Goal: Task Accomplishment & Management: Use online tool/utility

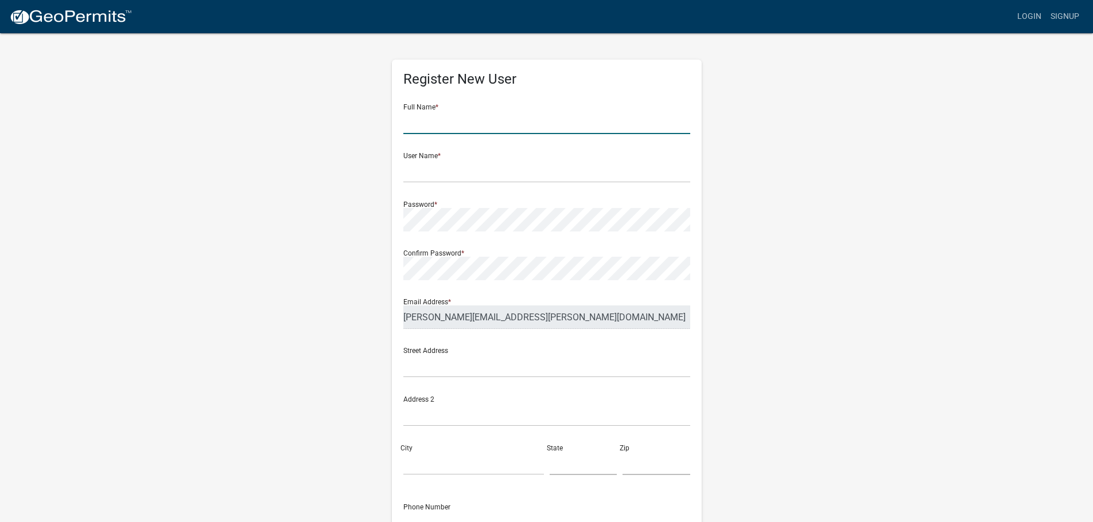
click at [477, 118] on input "text" at bounding box center [546, 123] width 287 height 24
type input "[PERSON_NAME]"
type input "Rcarls21"
click at [442, 370] on input "text" at bounding box center [546, 366] width 287 height 24
type input "P"
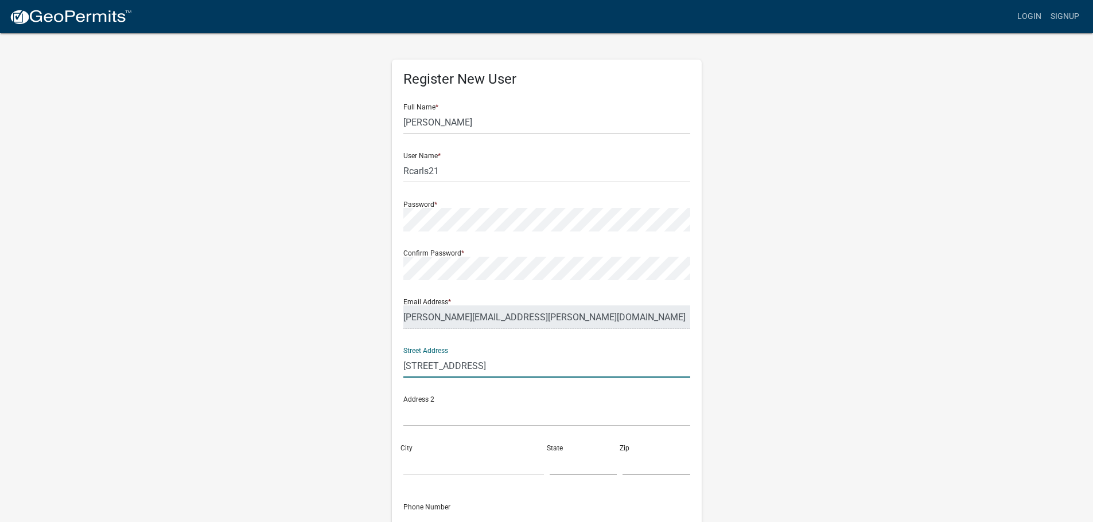
type input "[STREET_ADDRESS]"
type input "PO Box 440"
type input "Carlton"
type input "MN"
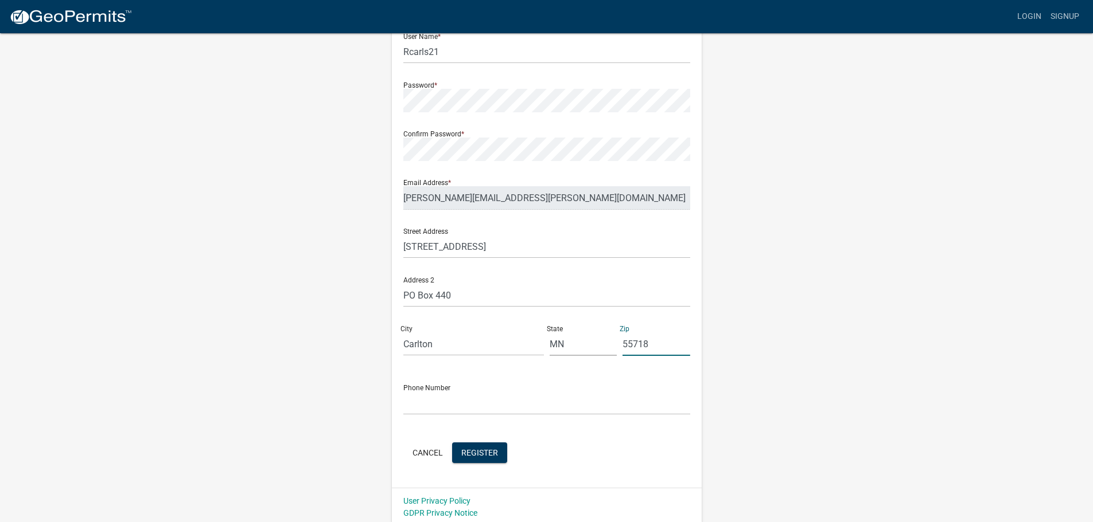
scroll to position [123, 0]
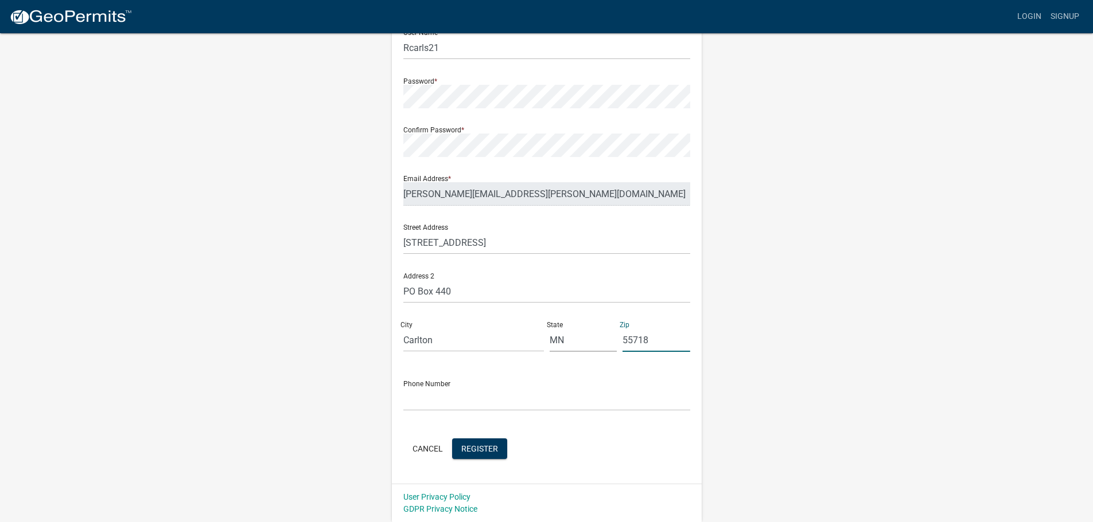
type input "55718"
click at [453, 407] on input "text" at bounding box center [546, 400] width 287 height 24
type input "2183849147"
click at [490, 451] on span "Register" at bounding box center [479, 448] width 37 height 9
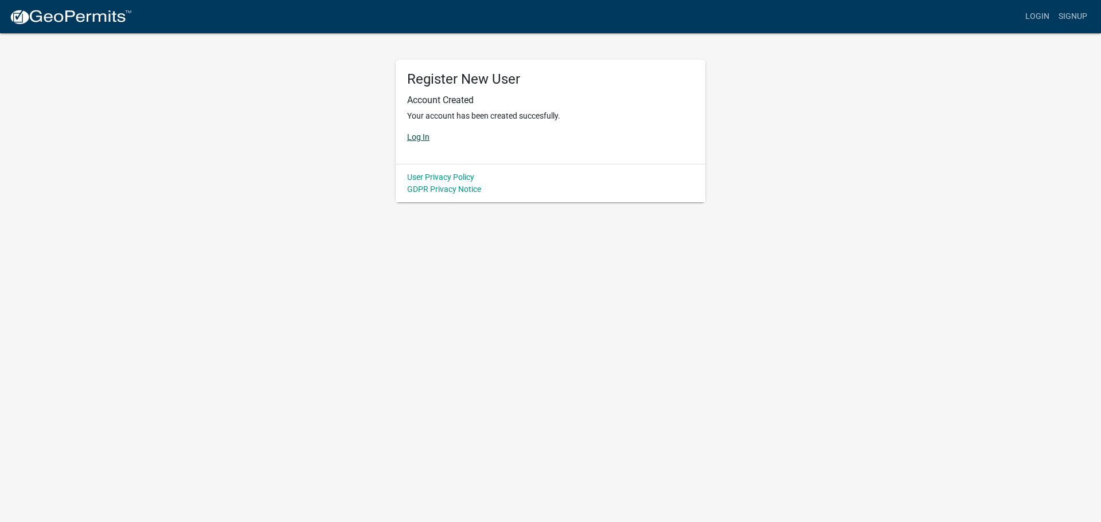
click at [415, 137] on link "Log In" at bounding box center [418, 136] width 22 height 9
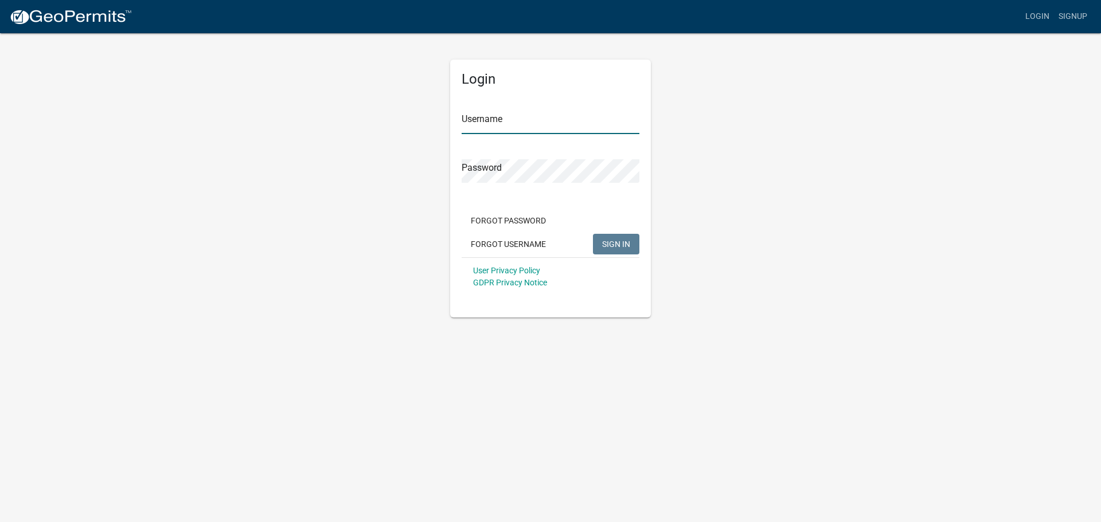
type input "Rcarls21"
click at [471, 129] on input "Rcarls21" at bounding box center [551, 123] width 178 height 24
click at [599, 240] on button "SIGN IN" at bounding box center [616, 244] width 46 height 21
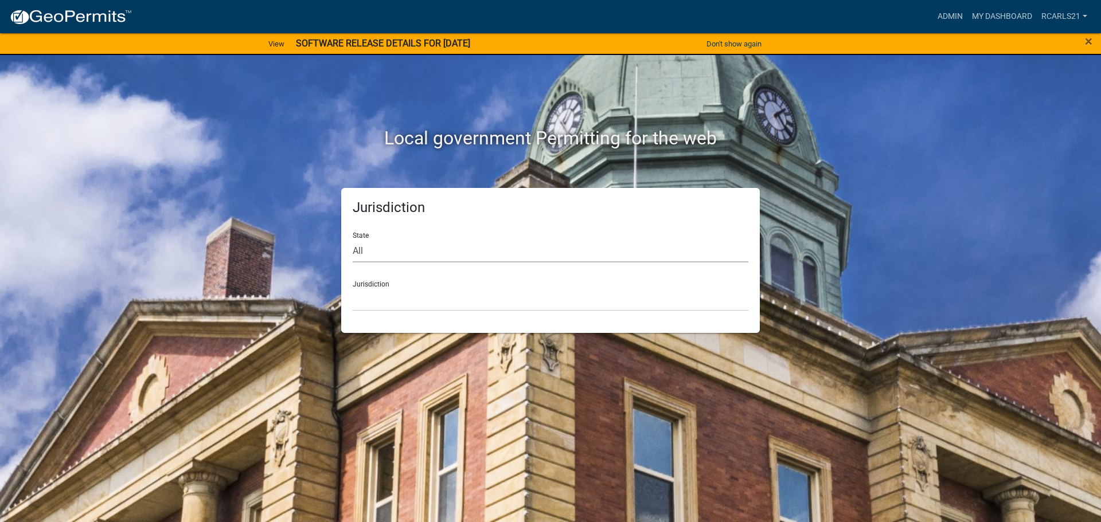
click at [459, 247] on select "All [US_STATE] [US_STATE] [US_STATE] [US_STATE] [US_STATE] [US_STATE] [US_STATE…" at bounding box center [551, 251] width 396 height 24
select select "[US_STATE]"
click at [353, 239] on select "All [US_STATE] [US_STATE] [US_STATE] [US_STATE] [US_STATE] [US_STATE] [US_STATE…" at bounding box center [551, 251] width 396 height 24
click at [429, 304] on select "[GEOGRAPHIC_DATA], [US_STATE] [GEOGRAPHIC_DATA], [US_STATE] [GEOGRAPHIC_DATA], …" at bounding box center [551, 300] width 396 height 24
click at [457, 293] on select "[GEOGRAPHIC_DATA], [US_STATE] [GEOGRAPHIC_DATA], [US_STATE][PERSON_NAME][GEOGRA…" at bounding box center [551, 300] width 396 height 24
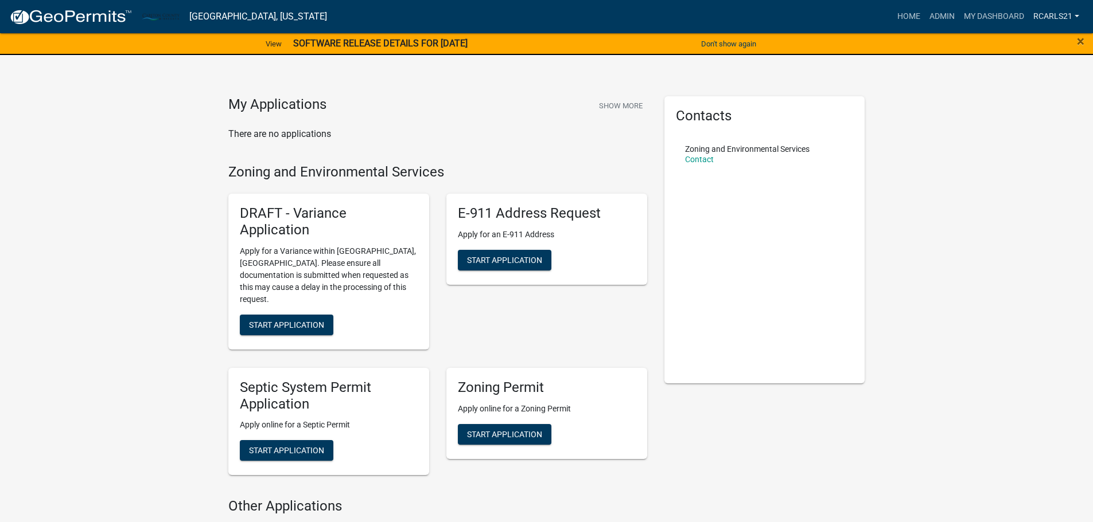
click at [1049, 15] on link "Rcarls21" at bounding box center [1055, 17] width 55 height 22
click at [1040, 42] on link "Admin" at bounding box center [1038, 47] width 92 height 28
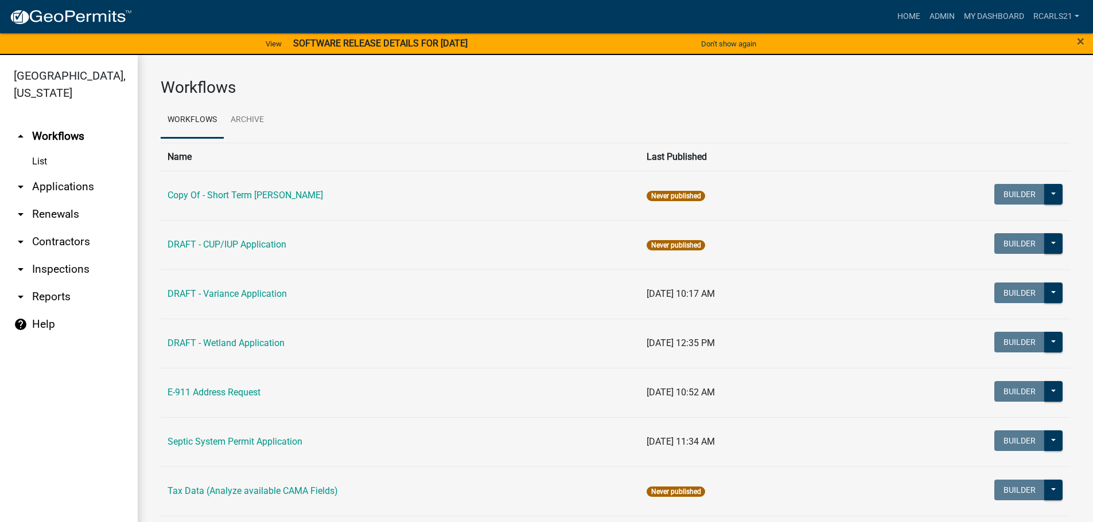
click at [72, 190] on link "arrow_drop_down Applications" at bounding box center [69, 187] width 138 height 28
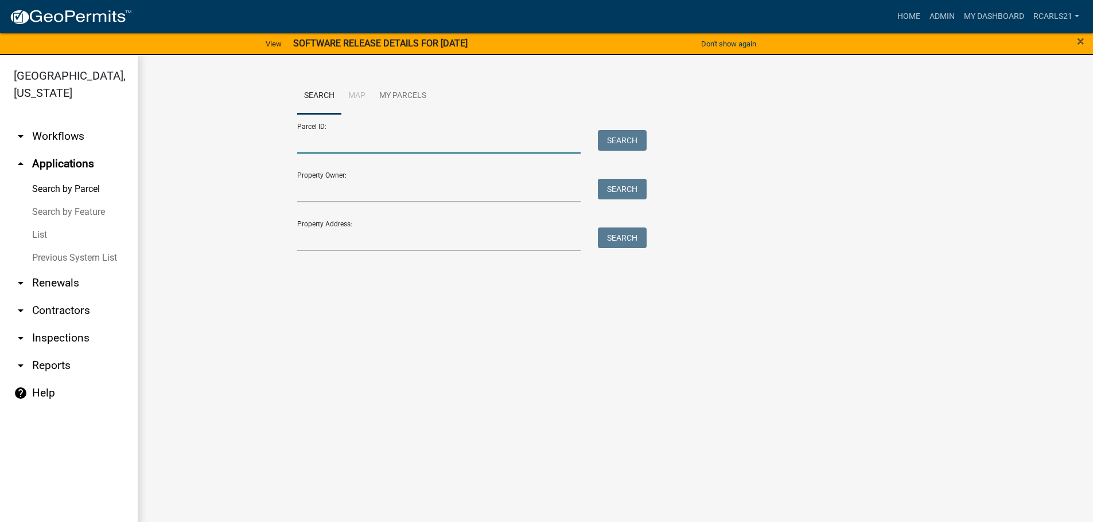
click at [514, 143] on input "Parcel ID:" at bounding box center [439, 142] width 284 height 24
click at [326, 138] on input "Parcel ID:" at bounding box center [439, 142] width 284 height 24
type input "330102100"
click at [614, 144] on button "Search" at bounding box center [622, 140] width 49 height 21
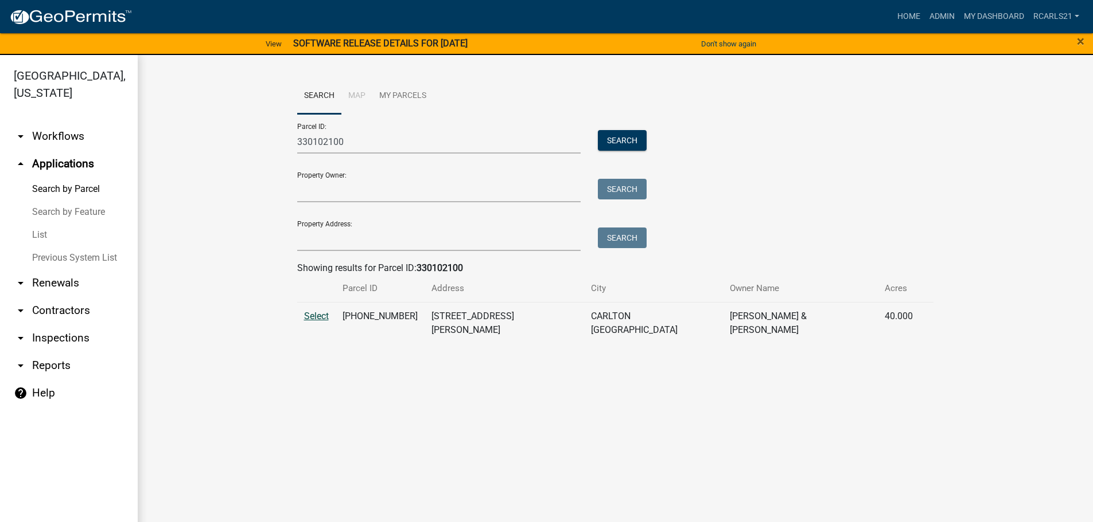
click at [316, 314] on span "Select" at bounding box center [316, 316] width 25 height 11
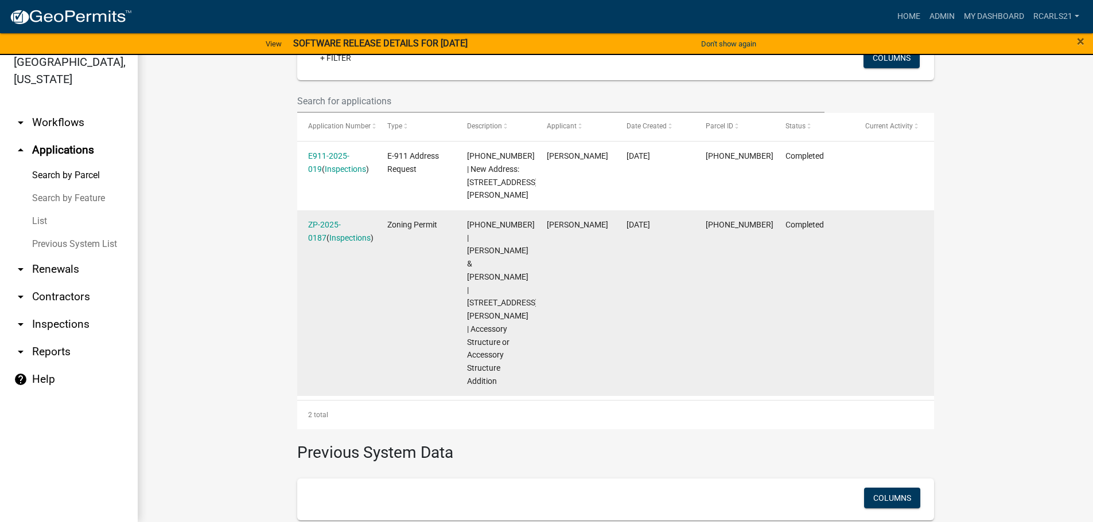
scroll to position [283, 0]
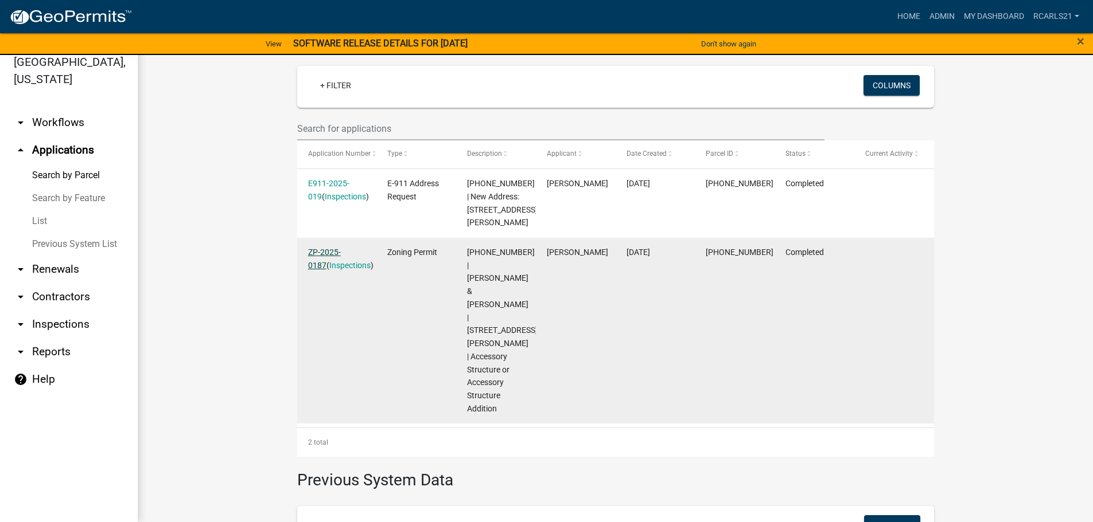
click at [337, 248] on link "ZP-2025-0187" at bounding box center [324, 259] width 33 height 22
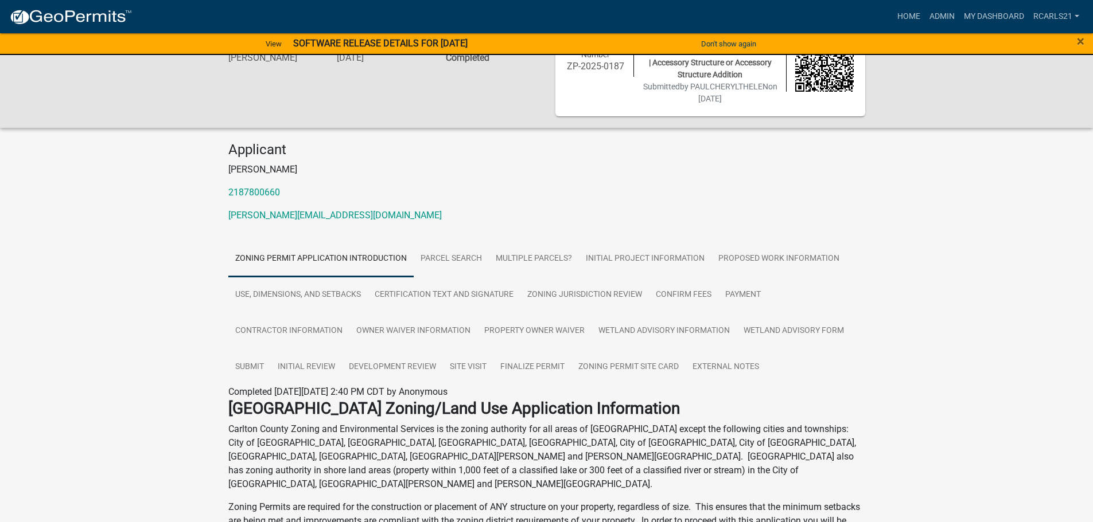
scroll to position [115, 0]
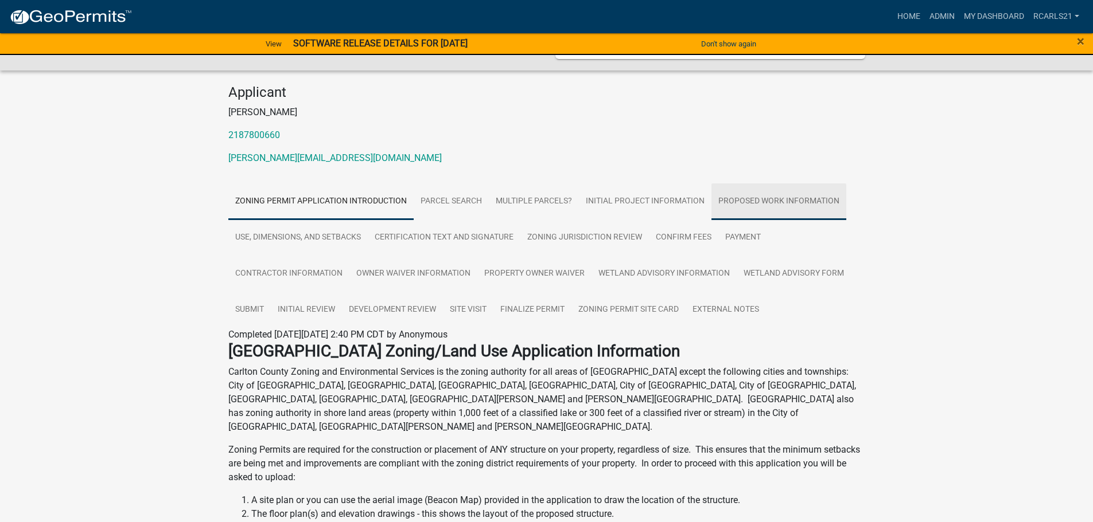
click at [755, 196] on link "Proposed Work Information" at bounding box center [778, 202] width 135 height 37
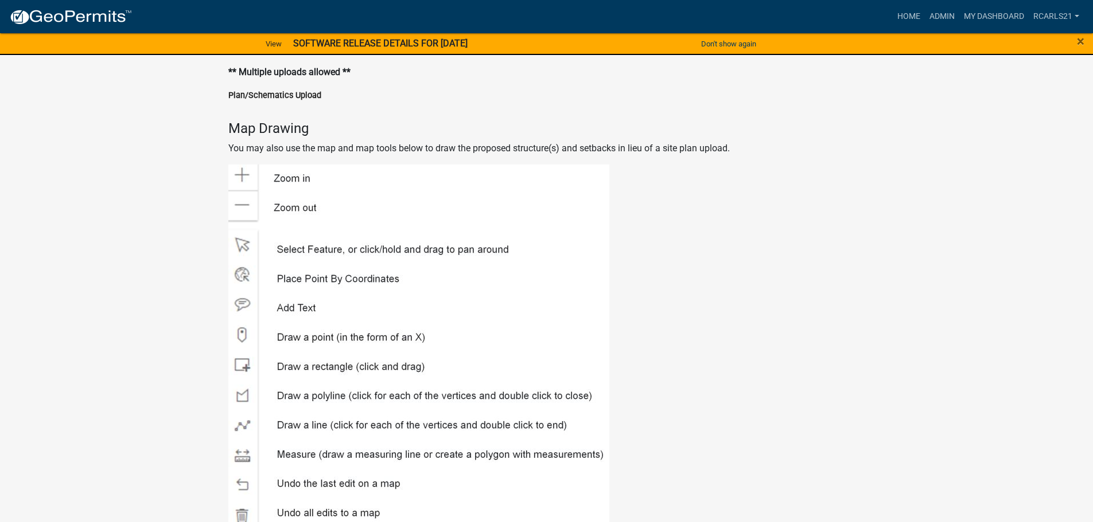
scroll to position [1606, 0]
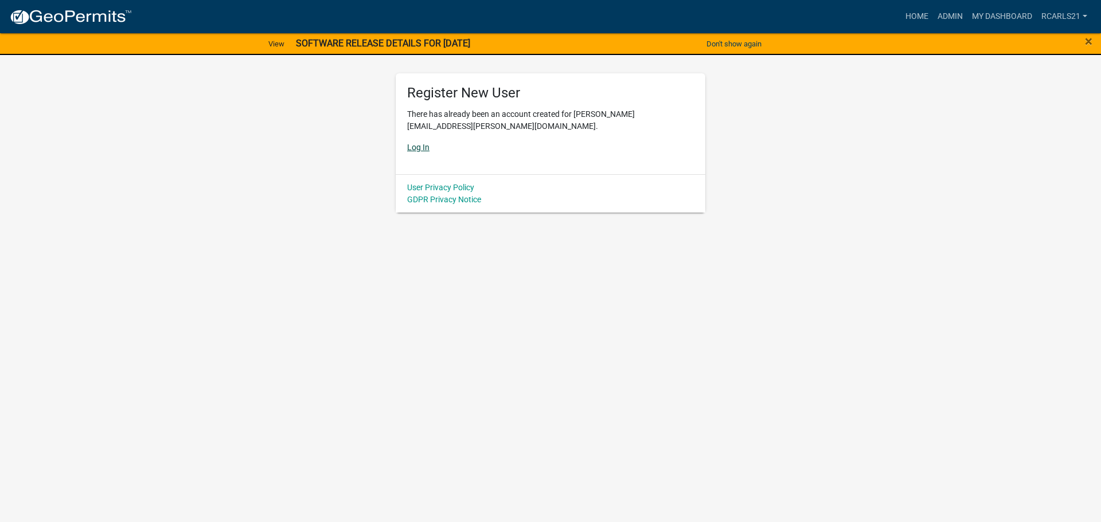
click at [423, 150] on link "Log In" at bounding box center [418, 147] width 22 height 9
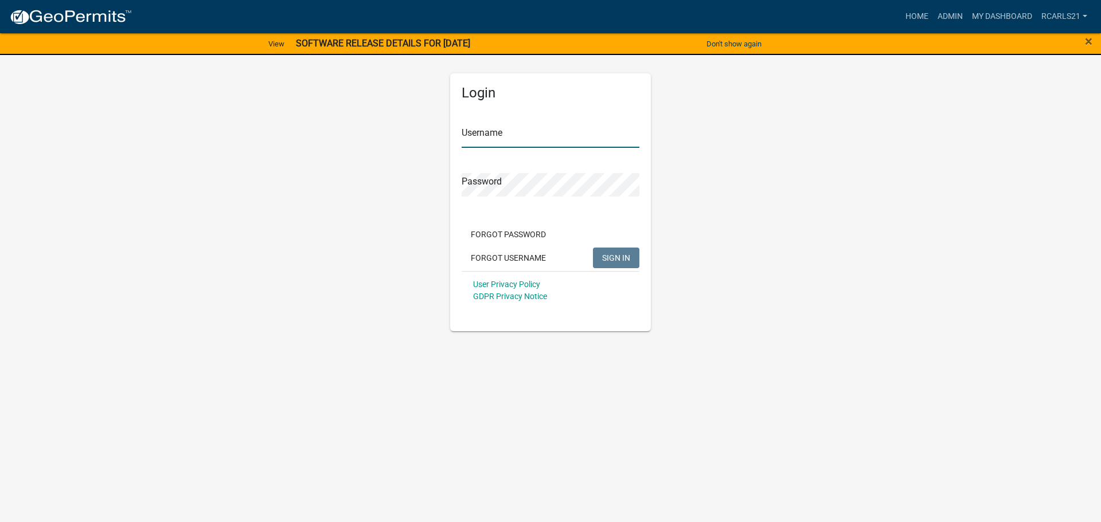
type input "Rcarls21"
